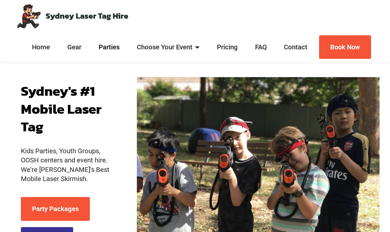
click at [122, 50] on link "Parties" at bounding box center [109, 47] width 25 height 9
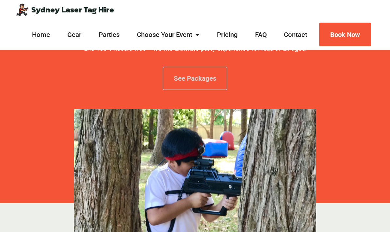
click at [199, 81] on link "See Packages" at bounding box center [195, 79] width 65 height 24
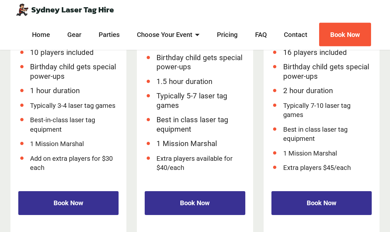
scroll to position [872, 0]
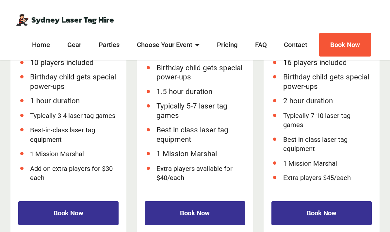
click at [304, 36] on li "Contact" at bounding box center [296, 35] width 41 height 18
click at [304, 32] on div "Home Gear Parties Choose Your Event Kids Parties Teen Parties Adult Parties Cor…" at bounding box center [195, 35] width 359 height 30
click at [300, 34] on div "Home Gear Parties Choose Your Event Kids Parties Teen Parties Adult Parties Cor…" at bounding box center [195, 35] width 359 height 30
click at [302, 35] on div "Home Gear Parties Choose Your Event Kids Parties Teen Parties Adult Parties Cor…" at bounding box center [195, 35] width 359 height 30
click at [306, 39] on link "Contact" at bounding box center [295, 34] width 27 height 9
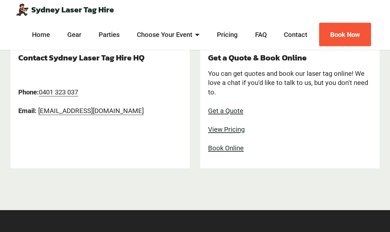
scroll to position [98, 0]
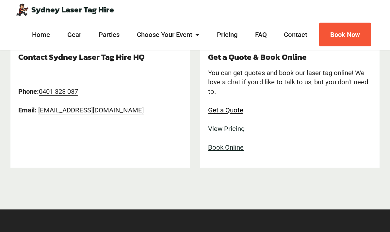
click at [237, 109] on link "Get a Quote" at bounding box center [225, 111] width 35 height 8
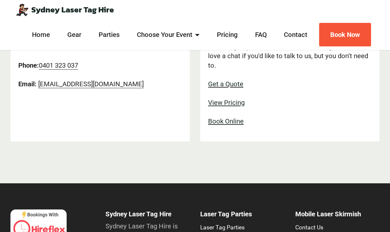
click at [123, 83] on p "Phone: 0401 323 037 Email: hello@sydneylasertaghire.com.au" at bounding box center [100, 65] width 164 height 46
click at [196, 36] on link "Choose Your Event" at bounding box center [168, 34] width 67 height 9
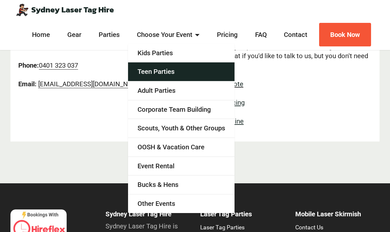
click at [201, 66] on link "Teen Parties" at bounding box center [181, 71] width 107 height 19
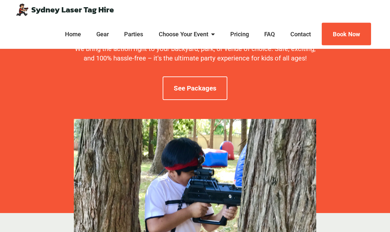
scroll to position [78, 0]
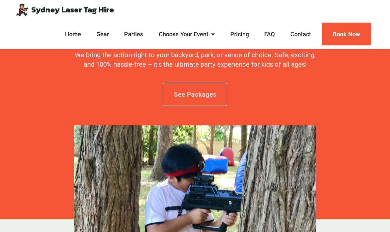
click at [201, 94] on link "See Packages" at bounding box center [195, 95] width 65 height 24
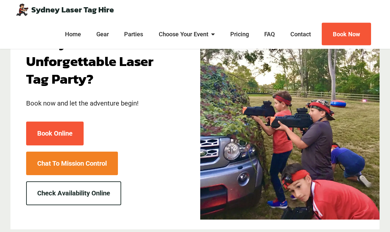
scroll to position [2164, 0]
click at [89, 181] on link "Check Availability Online" at bounding box center [73, 193] width 95 height 24
